Goal: Obtain resource: Obtain resource

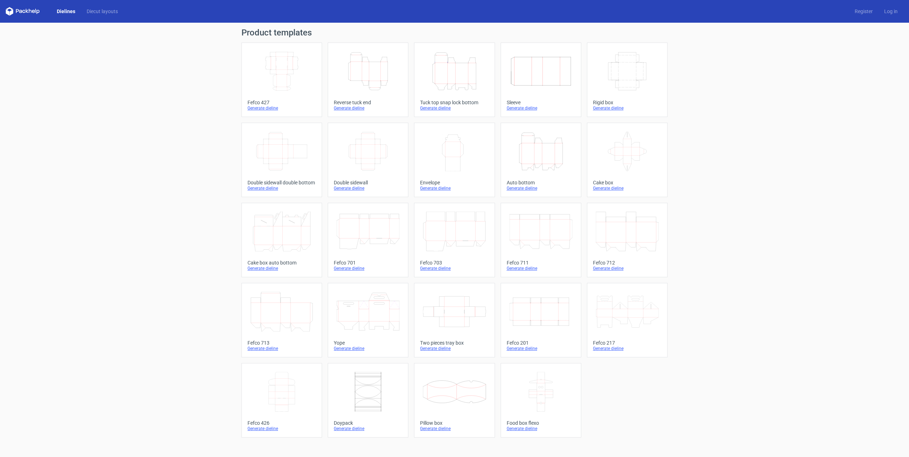
click at [550, 308] on icon "Width Depth Height" at bounding box center [540, 312] width 63 height 40
click at [62, 13] on link "Dielines" at bounding box center [66, 11] width 30 height 7
click at [29, 11] on icon at bounding box center [23, 11] width 34 height 9
click at [107, 9] on link "Diecut layouts" at bounding box center [102, 11] width 43 height 7
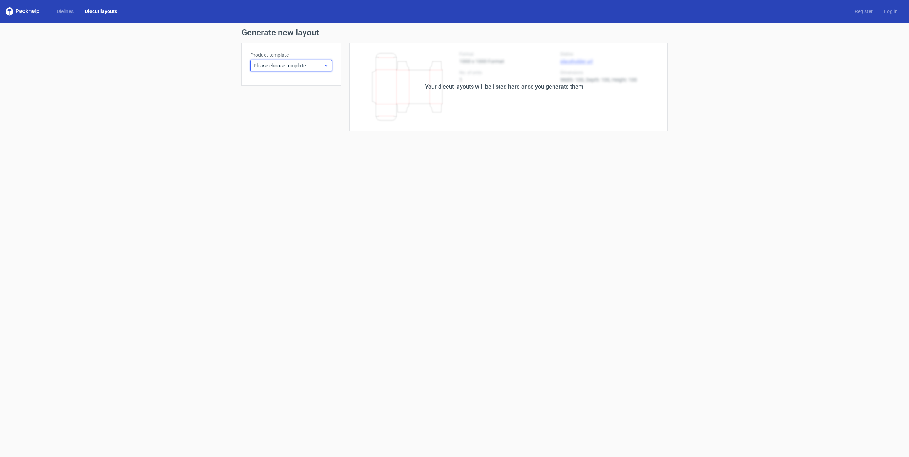
click at [316, 66] on span "Please choose template" at bounding box center [288, 65] width 70 height 7
click at [298, 226] on div "Pillow box" at bounding box center [291, 228] width 76 height 11
